Goal: Task Accomplishment & Management: Manage account settings

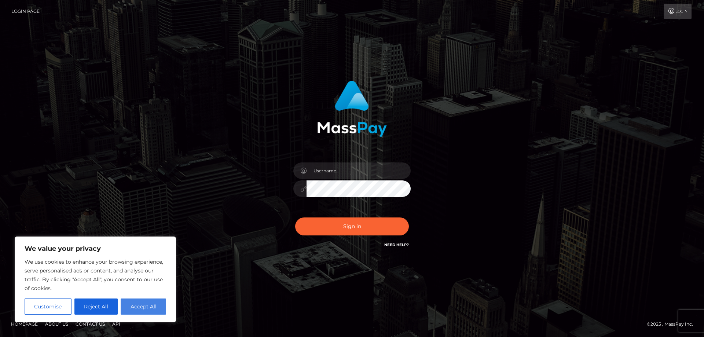
click at [139, 313] on button "Accept All" at bounding box center [143, 306] width 45 height 16
checkbox input "true"
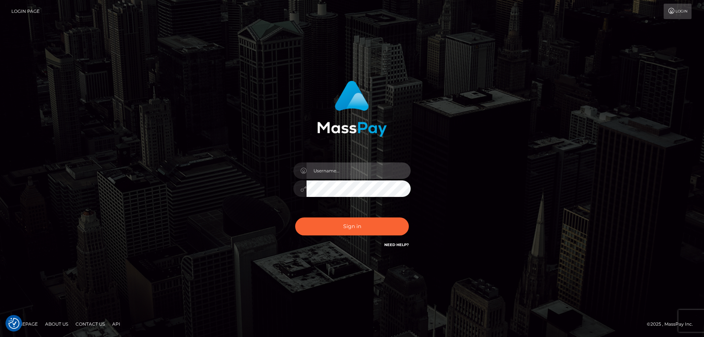
click at [352, 172] on input "text" at bounding box center [359, 170] width 104 height 16
type input "boroday.tanya1987@gmail.com"
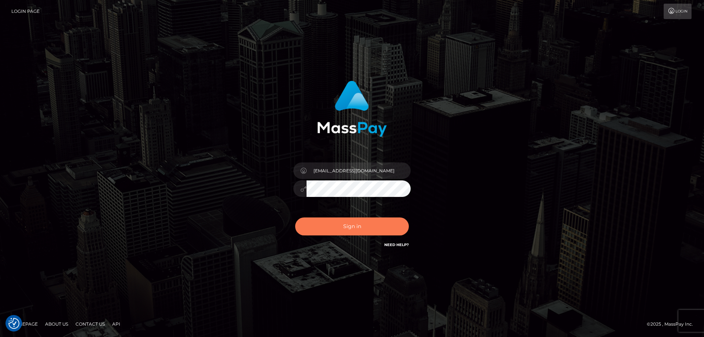
click at [322, 222] on button "Sign in" at bounding box center [352, 226] width 114 height 18
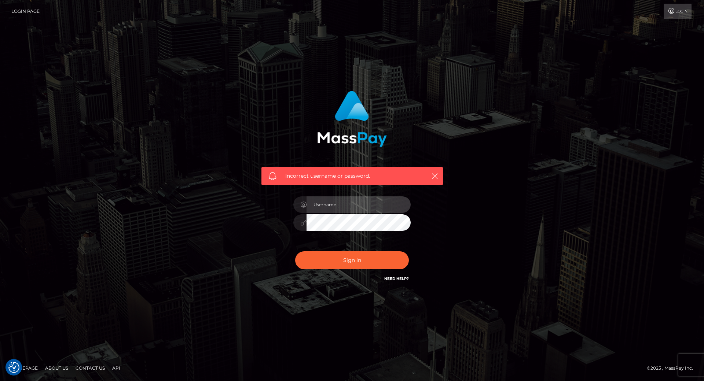
click at [326, 197] on input "text" at bounding box center [359, 205] width 104 height 16
type input "[EMAIL_ADDRESS][DOMAIN_NAME]"
click at [329, 252] on button "Sign in" at bounding box center [352, 261] width 114 height 18
click at [394, 276] on link "Need Help?" at bounding box center [396, 278] width 25 height 5
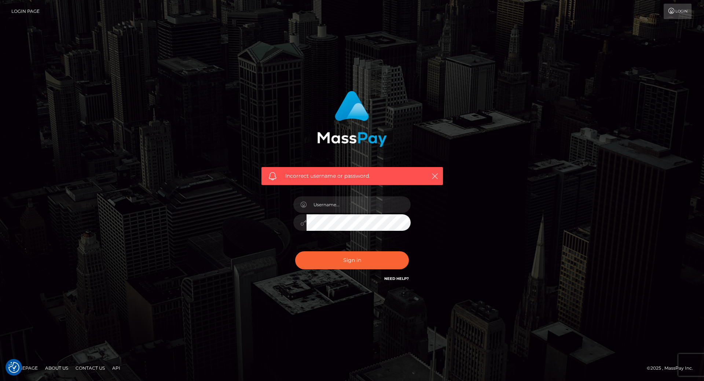
click at [395, 276] on link "Need Help?" at bounding box center [396, 278] width 25 height 5
click at [362, 197] on input "text" at bounding box center [359, 205] width 104 height 16
type input "U"
type input "YULIIA"
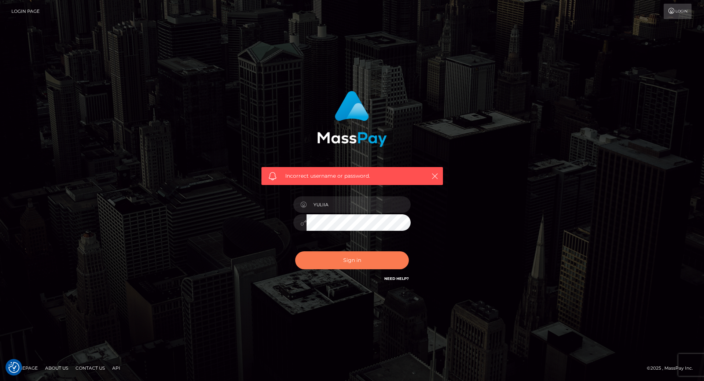
click at [316, 252] on button "Sign in" at bounding box center [352, 261] width 114 height 18
click at [337, 197] on input "text" at bounding box center [359, 205] width 104 height 16
type input "[EMAIL_ADDRESS][DOMAIN_NAME]"
click at [359, 252] on button "Sign in" at bounding box center [352, 261] width 114 height 18
